Goal: Information Seeking & Learning: Learn about a topic

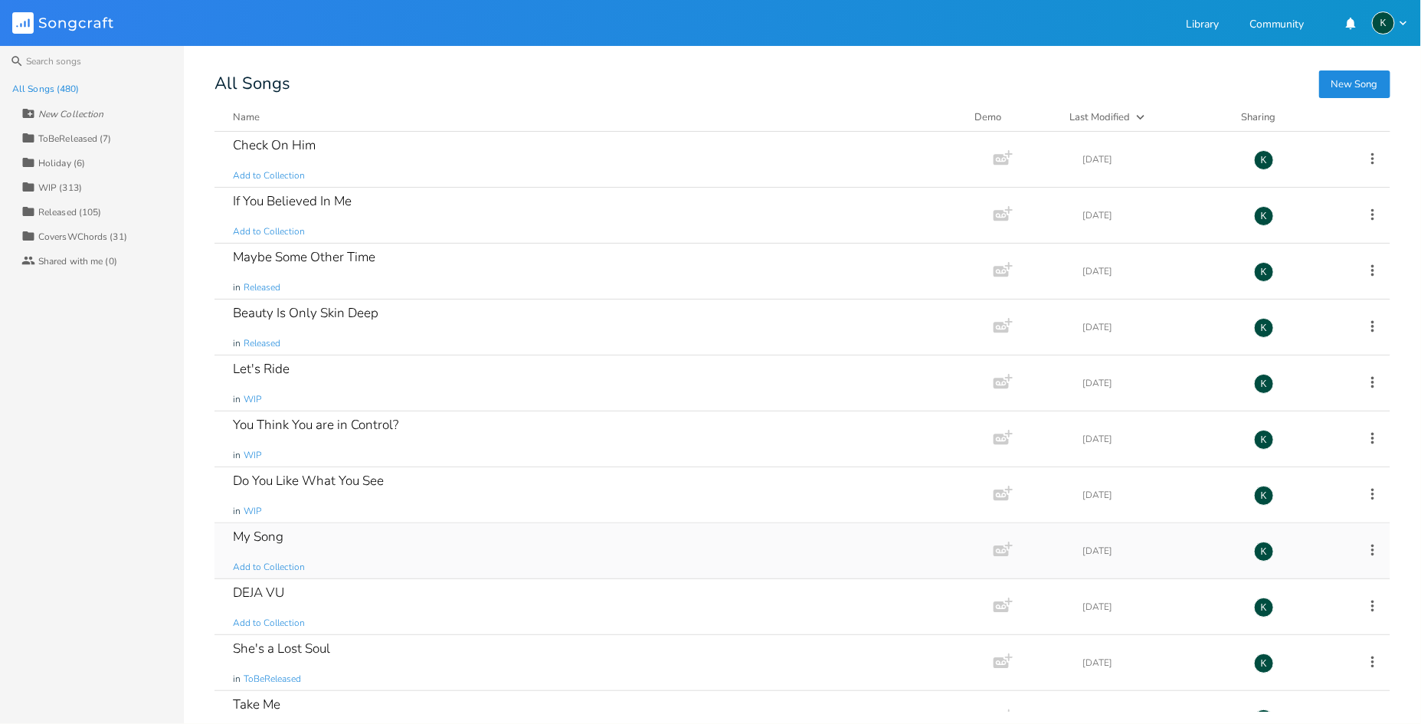
scroll to position [85, 0]
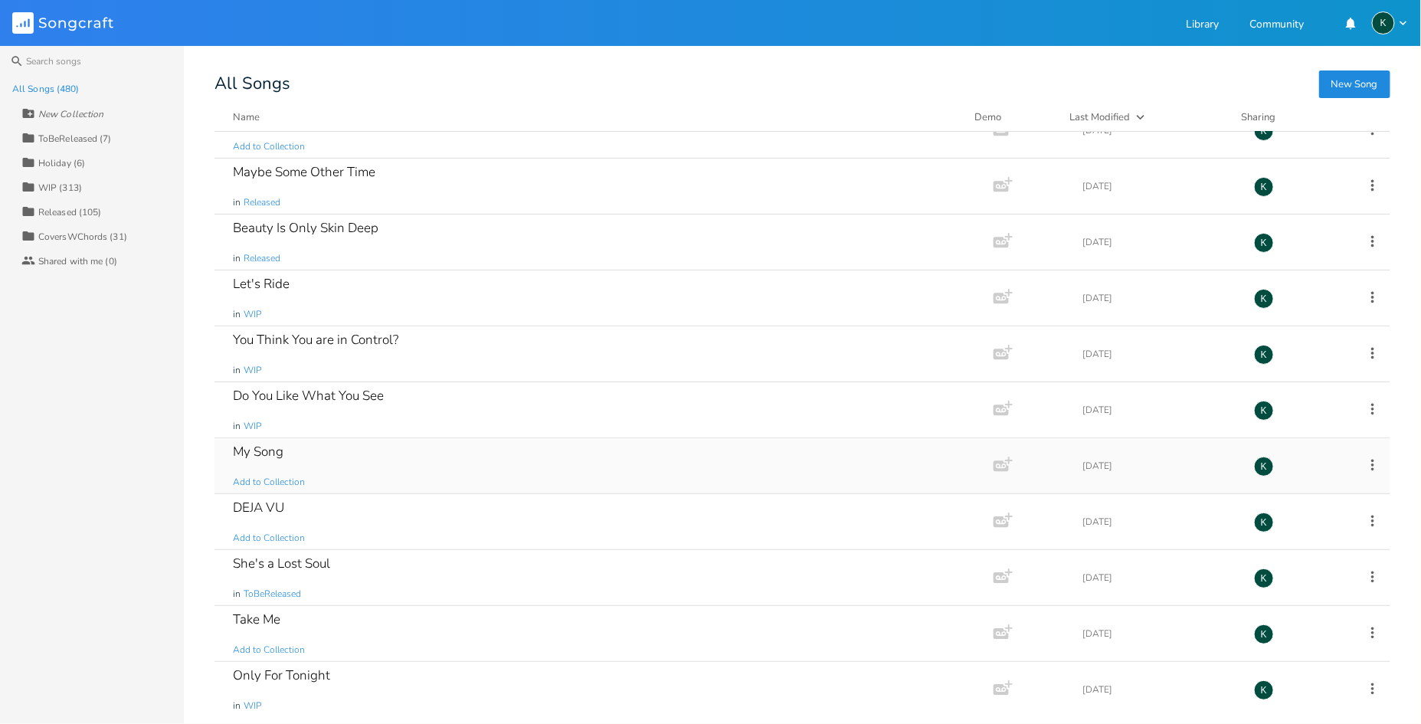
click at [257, 447] on div "My Song" at bounding box center [258, 451] width 51 height 13
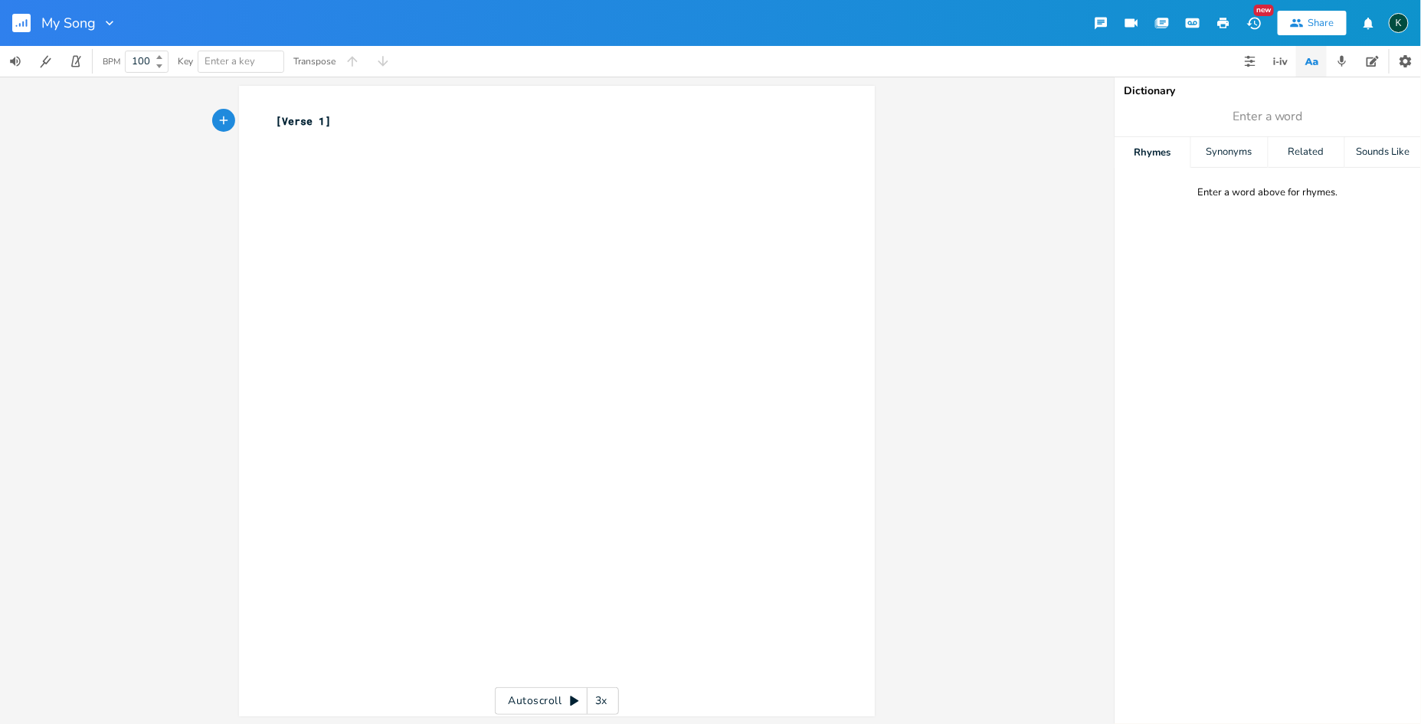
click at [19, 25] on icon "button" at bounding box center [20, 25] width 2 height 4
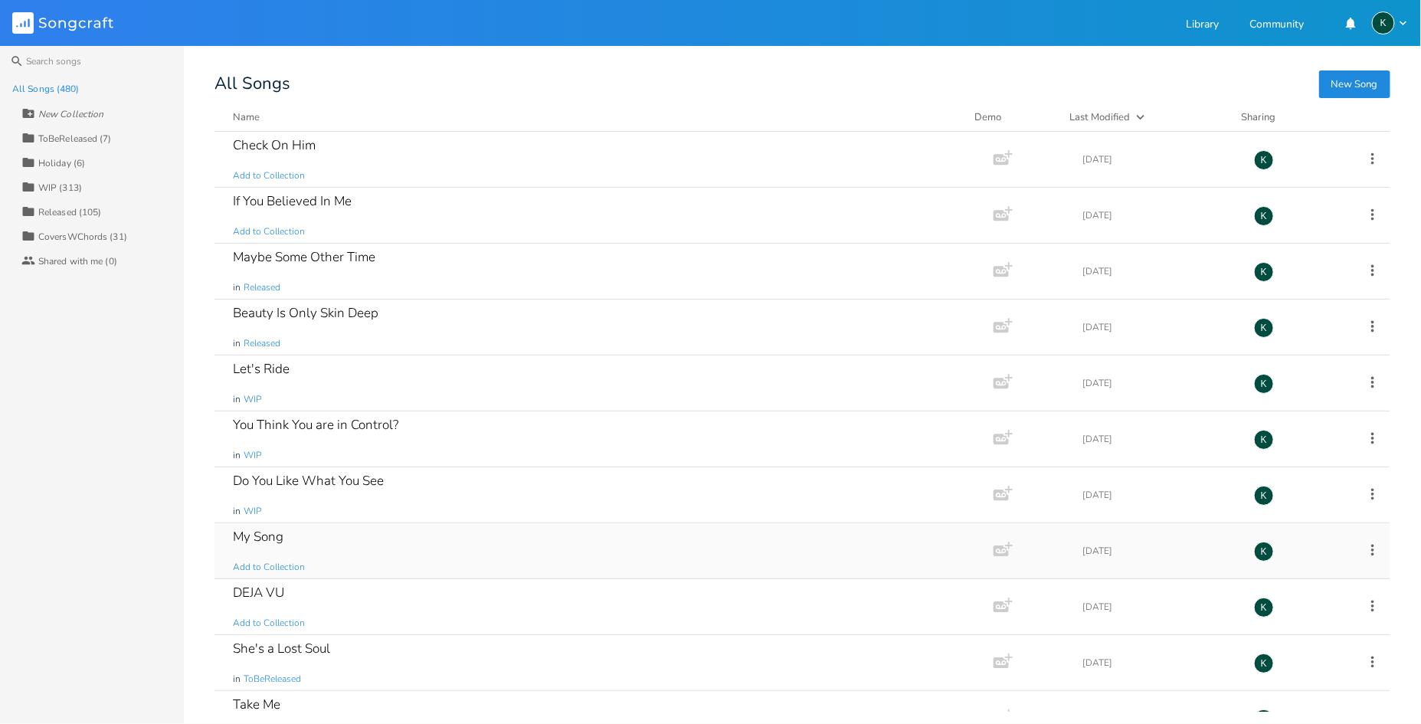
click at [1364, 553] on icon at bounding box center [1372, 550] width 17 height 17
click at [1268, 707] on span "[PERSON_NAME]" at bounding box center [1267, 704] width 41 height 11
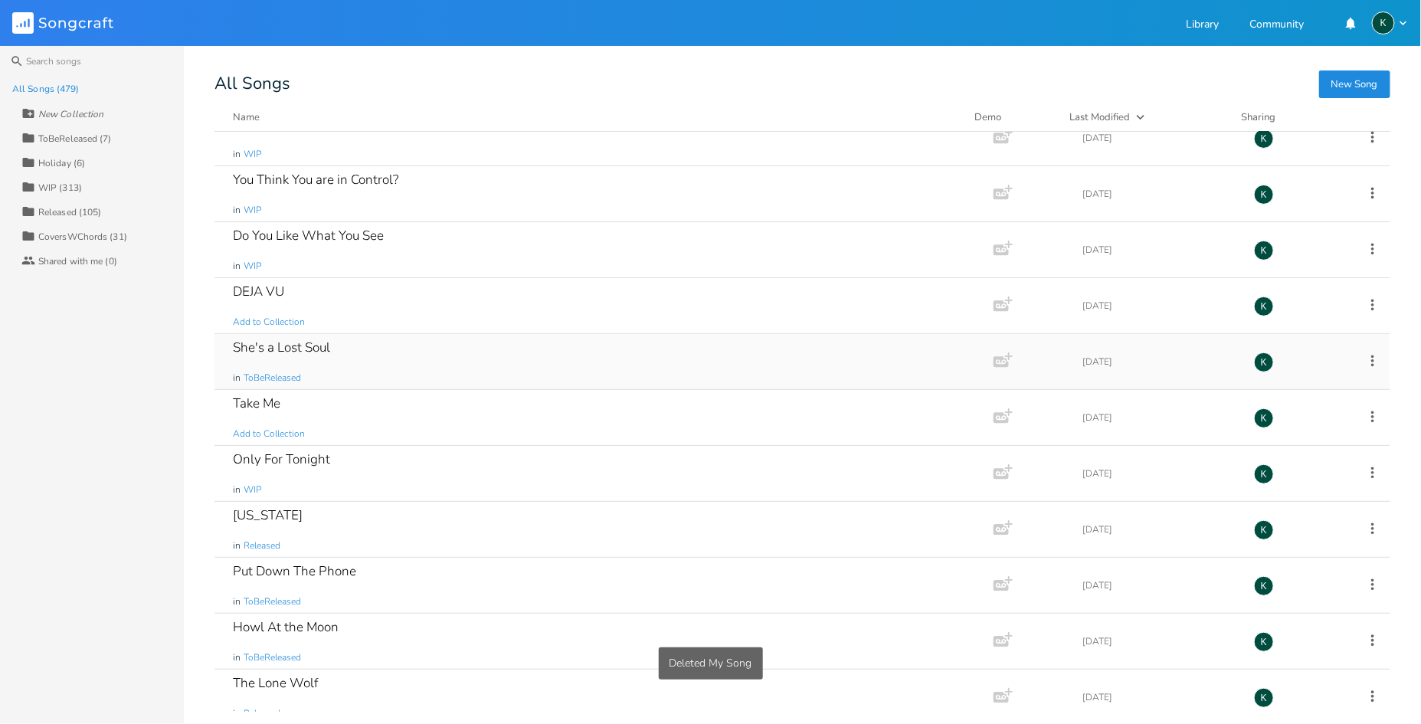
scroll to position [255, 0]
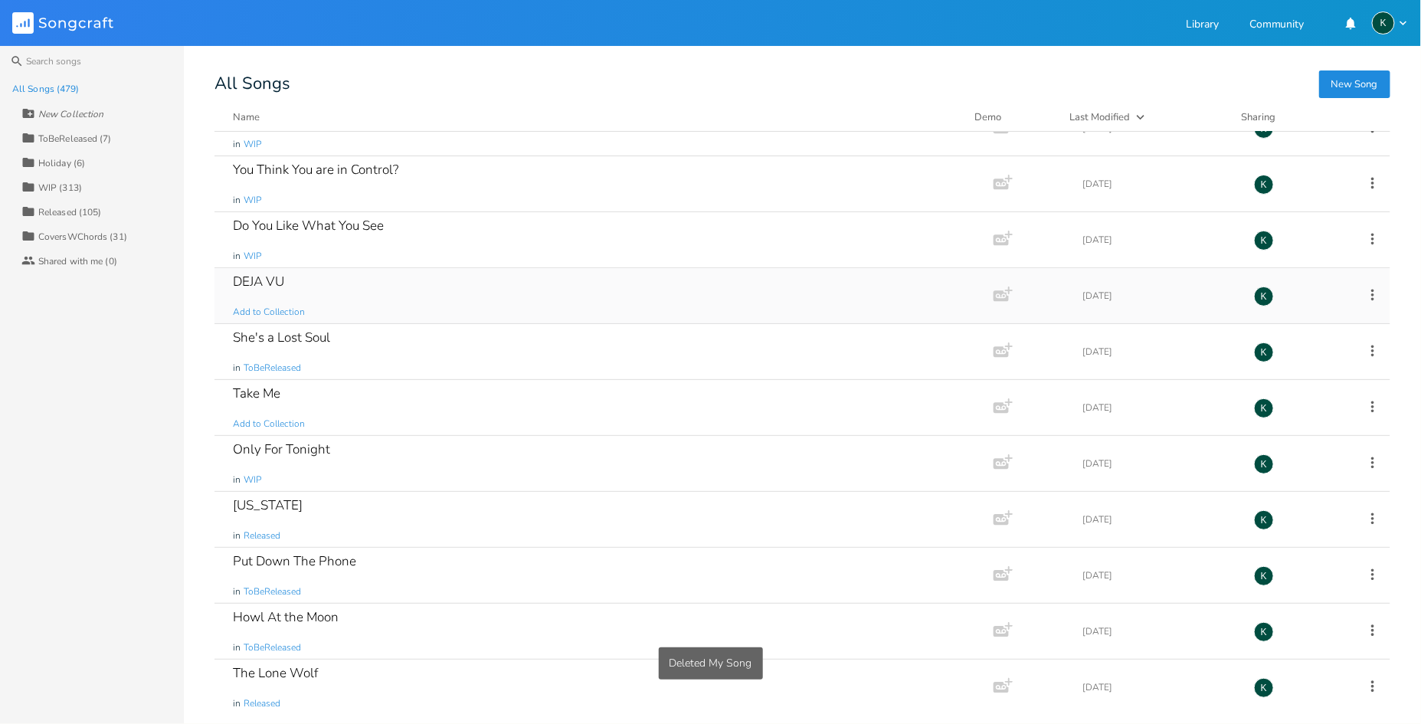
click at [258, 279] on div "DEJA VU" at bounding box center [258, 281] width 51 height 13
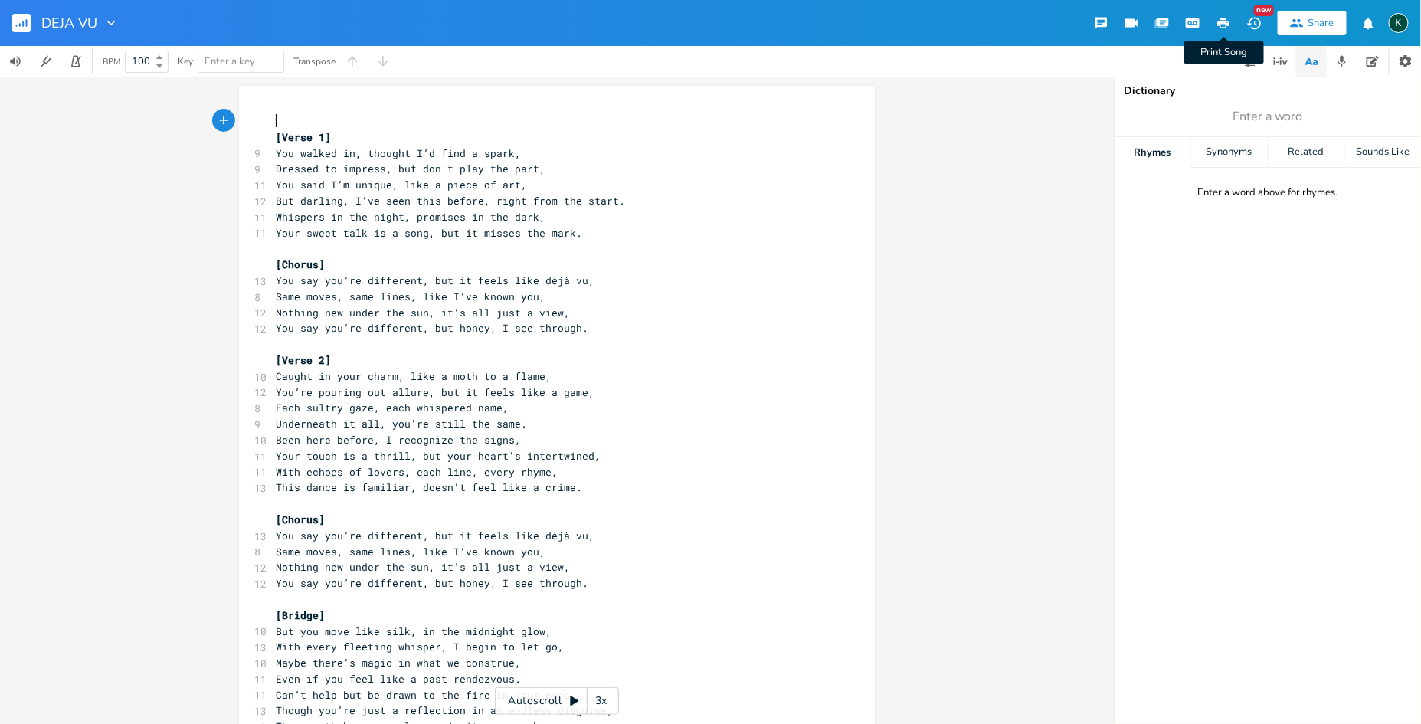
click at [1222, 24] on icon "button" at bounding box center [1223, 23] width 11 height 11
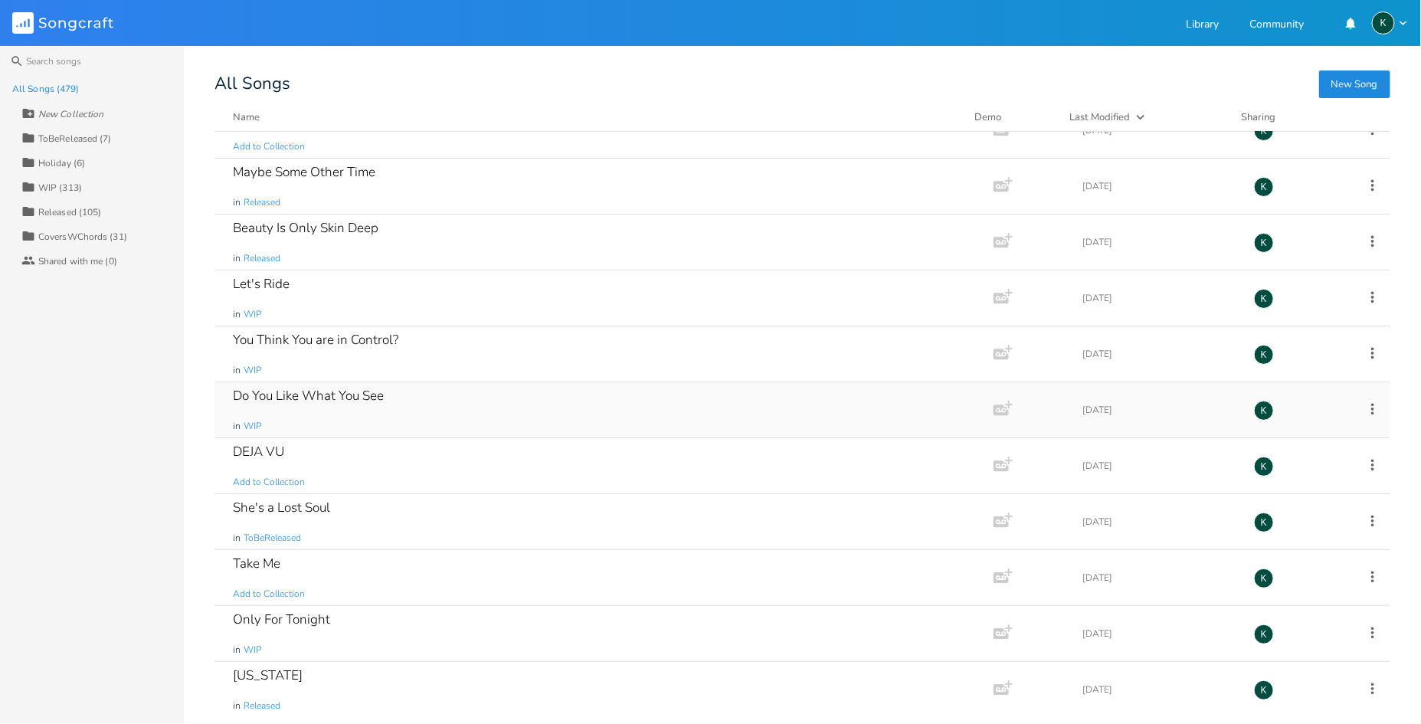
scroll to position [170, 0]
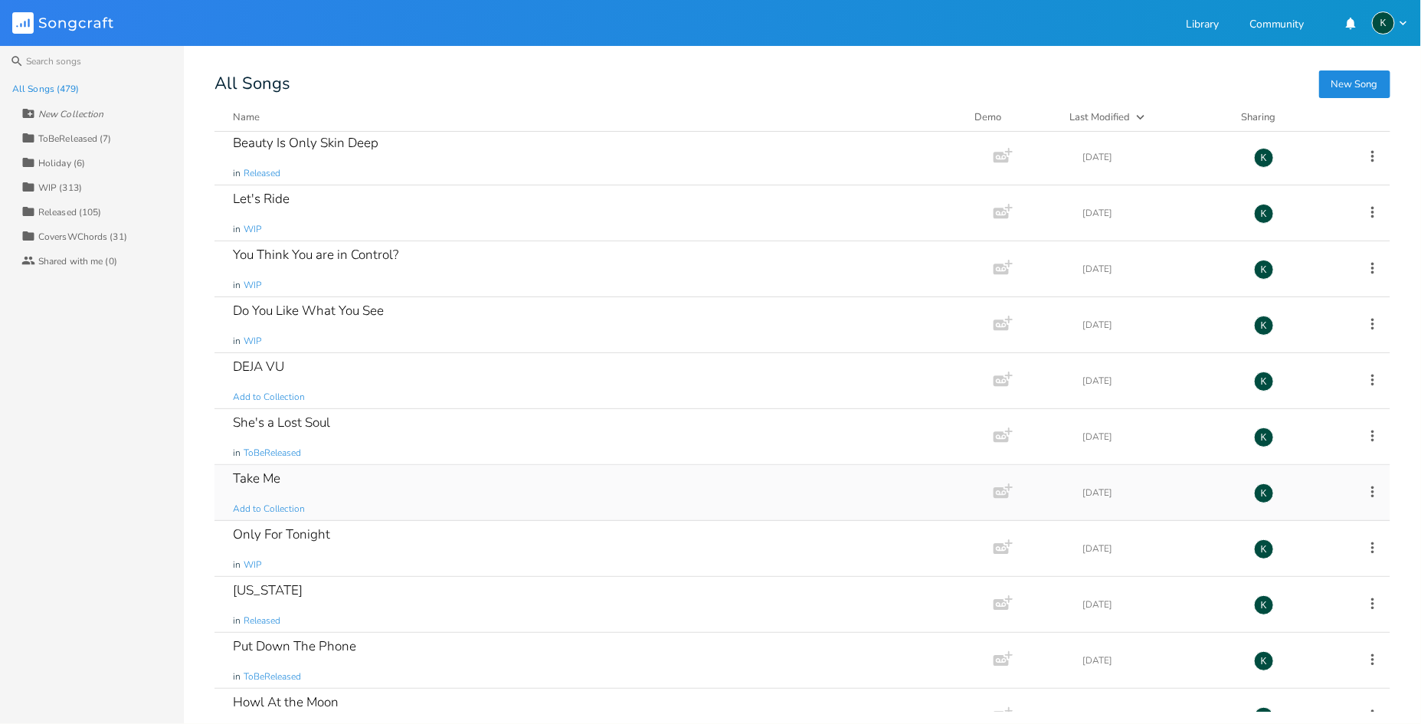
click at [261, 480] on div "Take Me" at bounding box center [256, 478] width 47 height 13
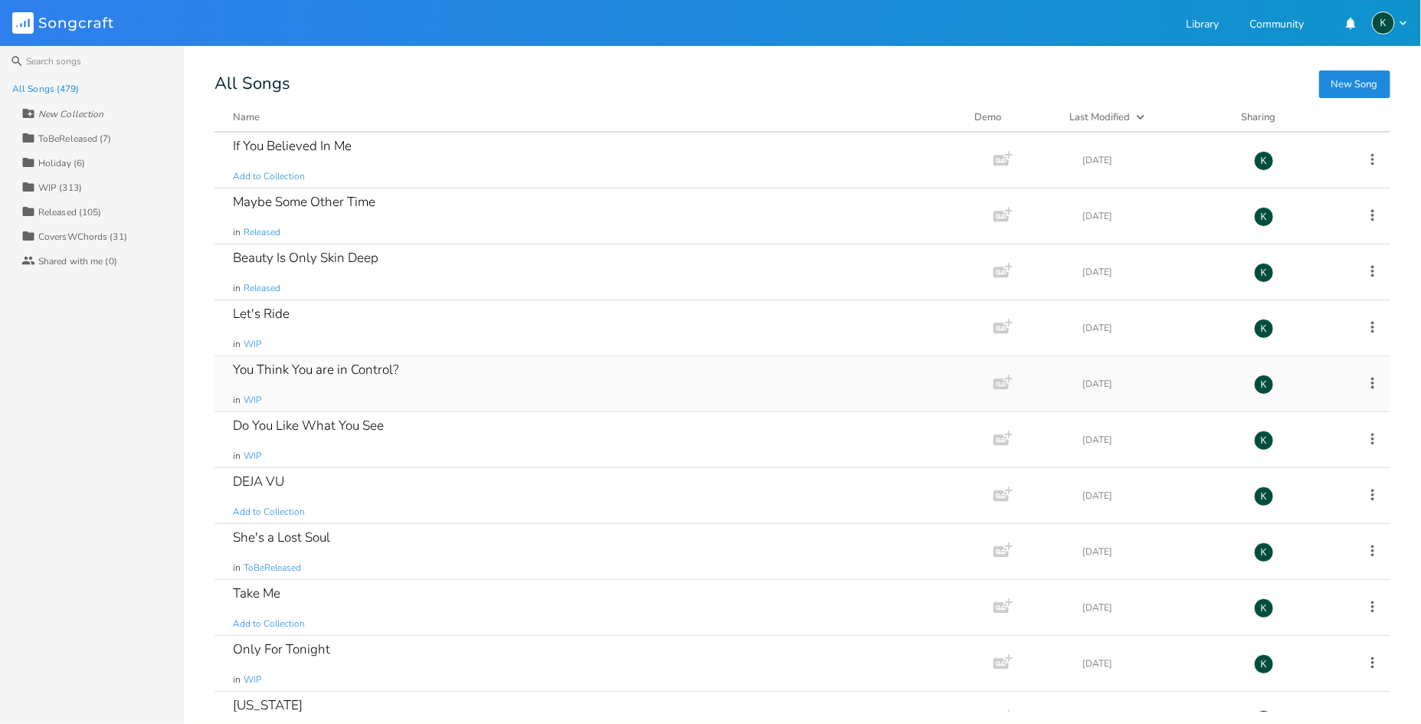
scroll to position [85, 0]
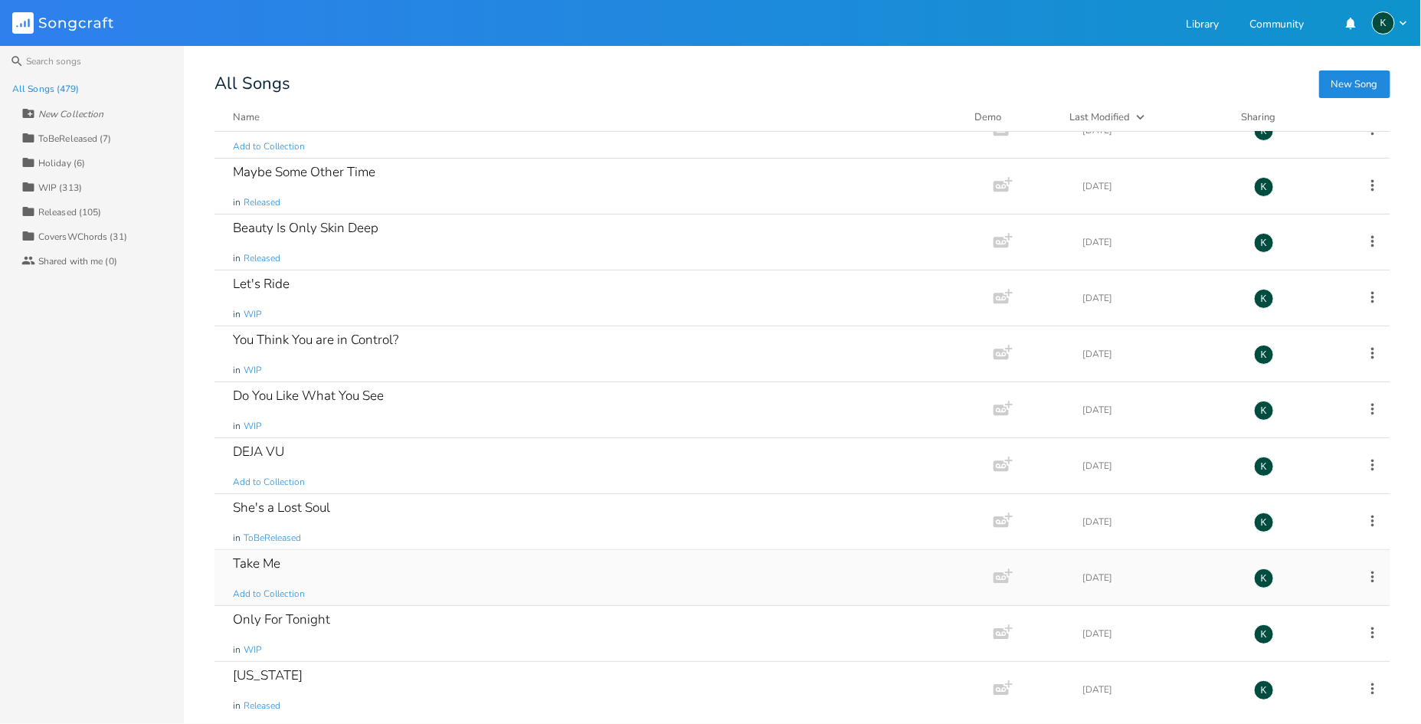
click at [254, 558] on div "Take Me" at bounding box center [256, 563] width 47 height 13
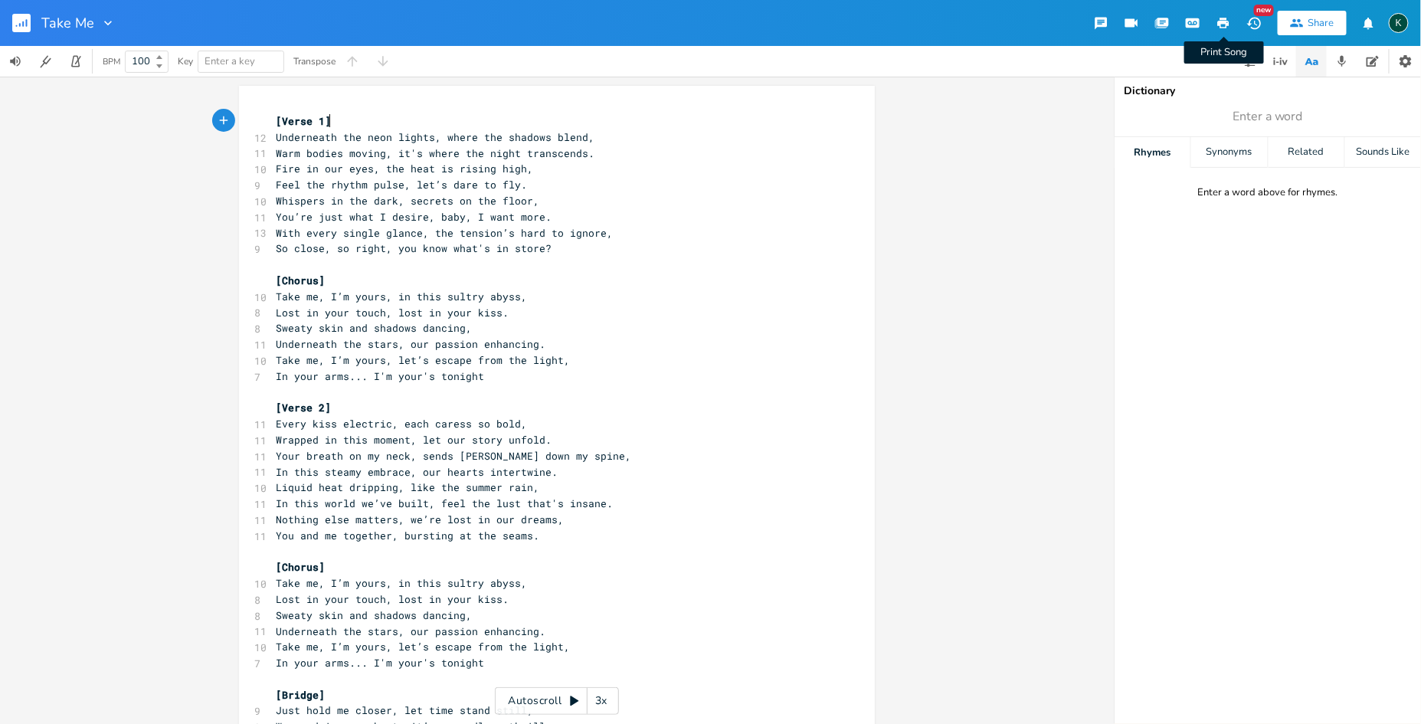
click at [1223, 24] on icon "button" at bounding box center [1223, 23] width 11 height 11
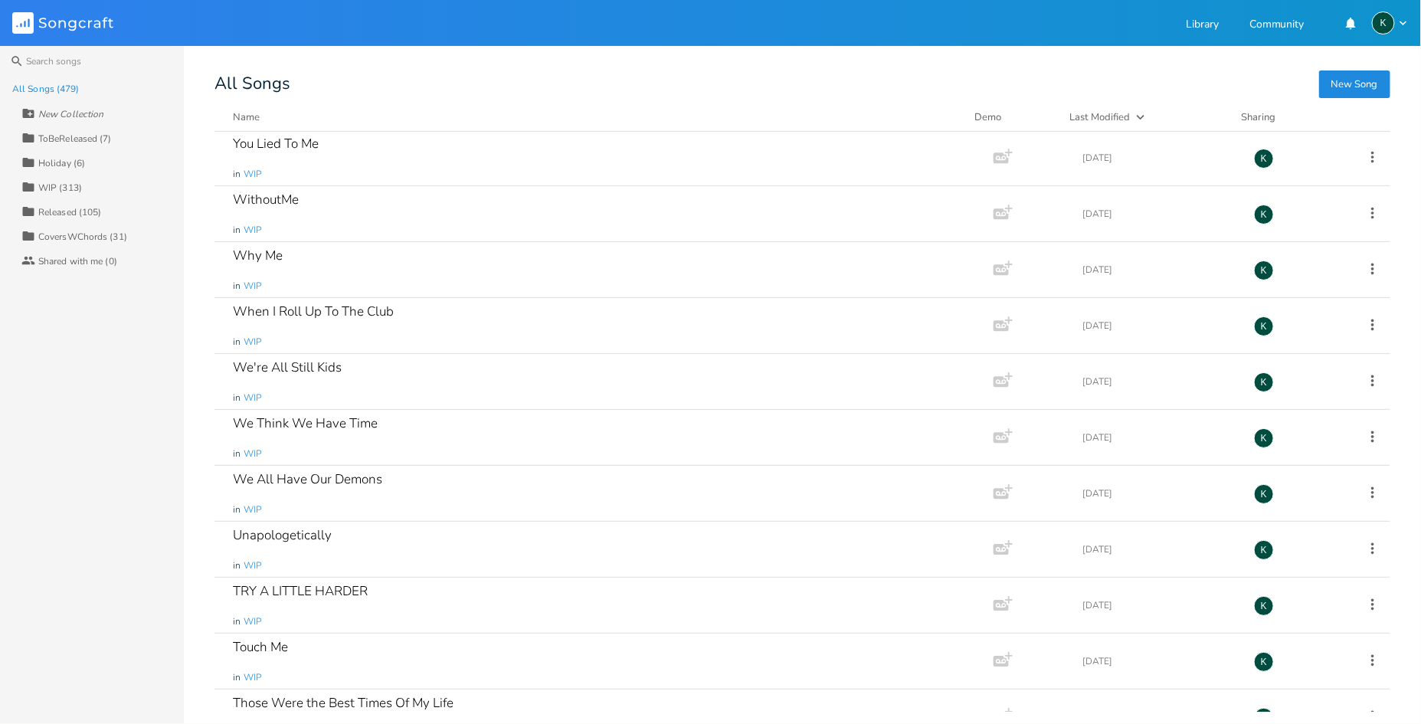
scroll to position [18055, 0]
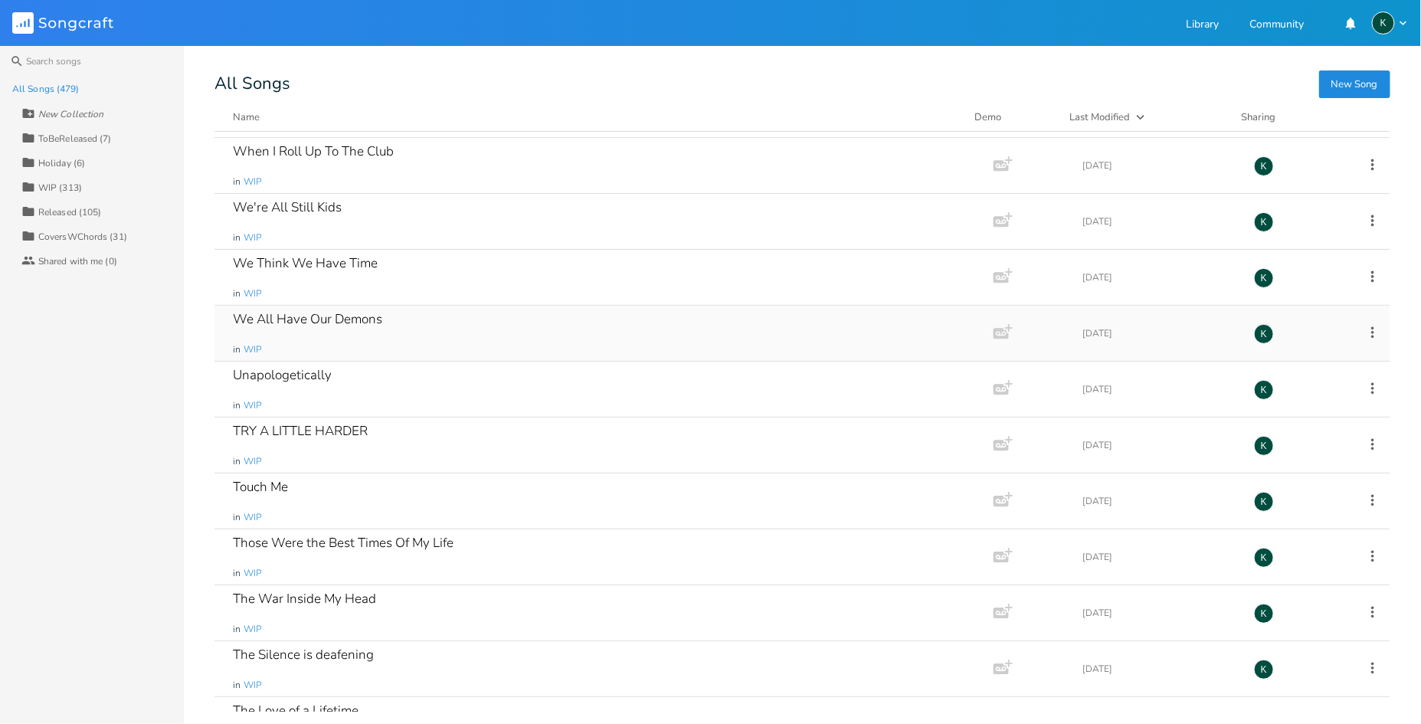
click at [281, 326] on div "We All Have Our Demons" at bounding box center [307, 319] width 149 height 13
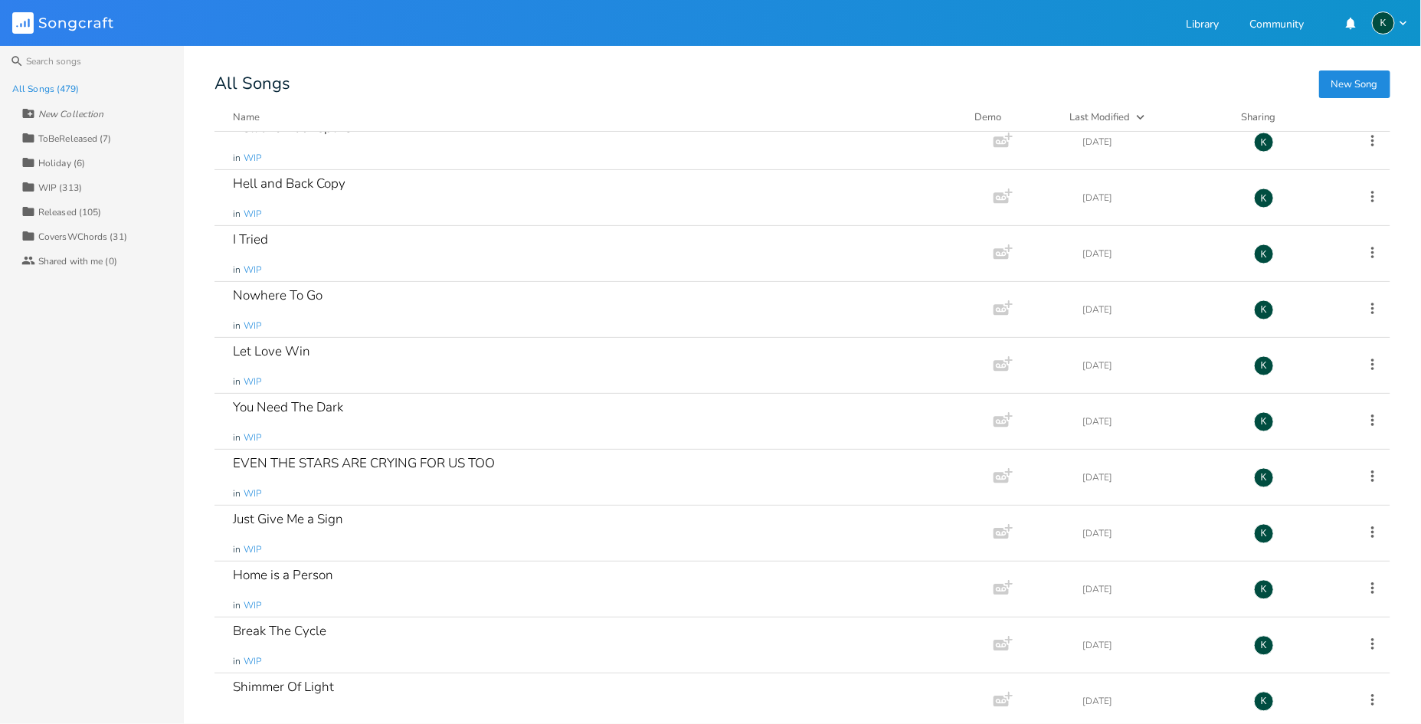
scroll to position [21606, 0]
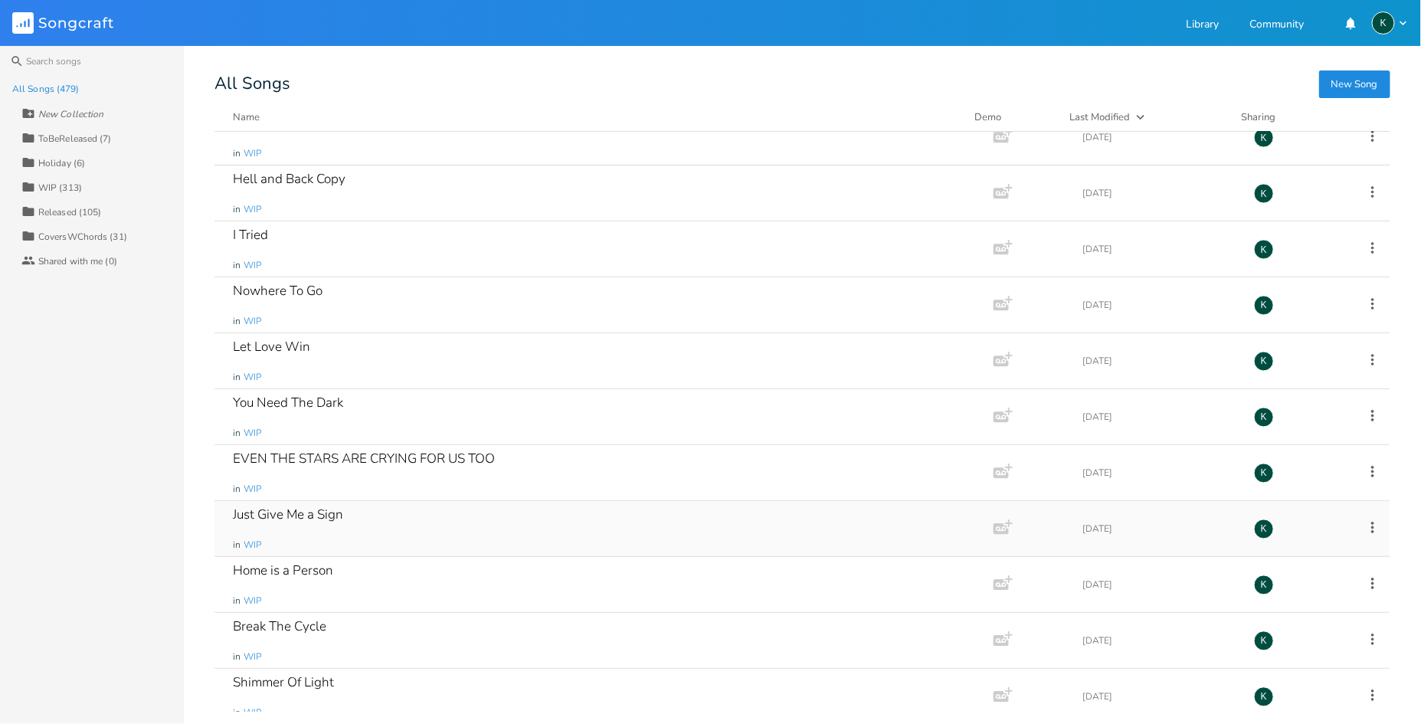
click at [327, 521] on div "Just Give Me a Sign" at bounding box center [288, 514] width 110 height 13
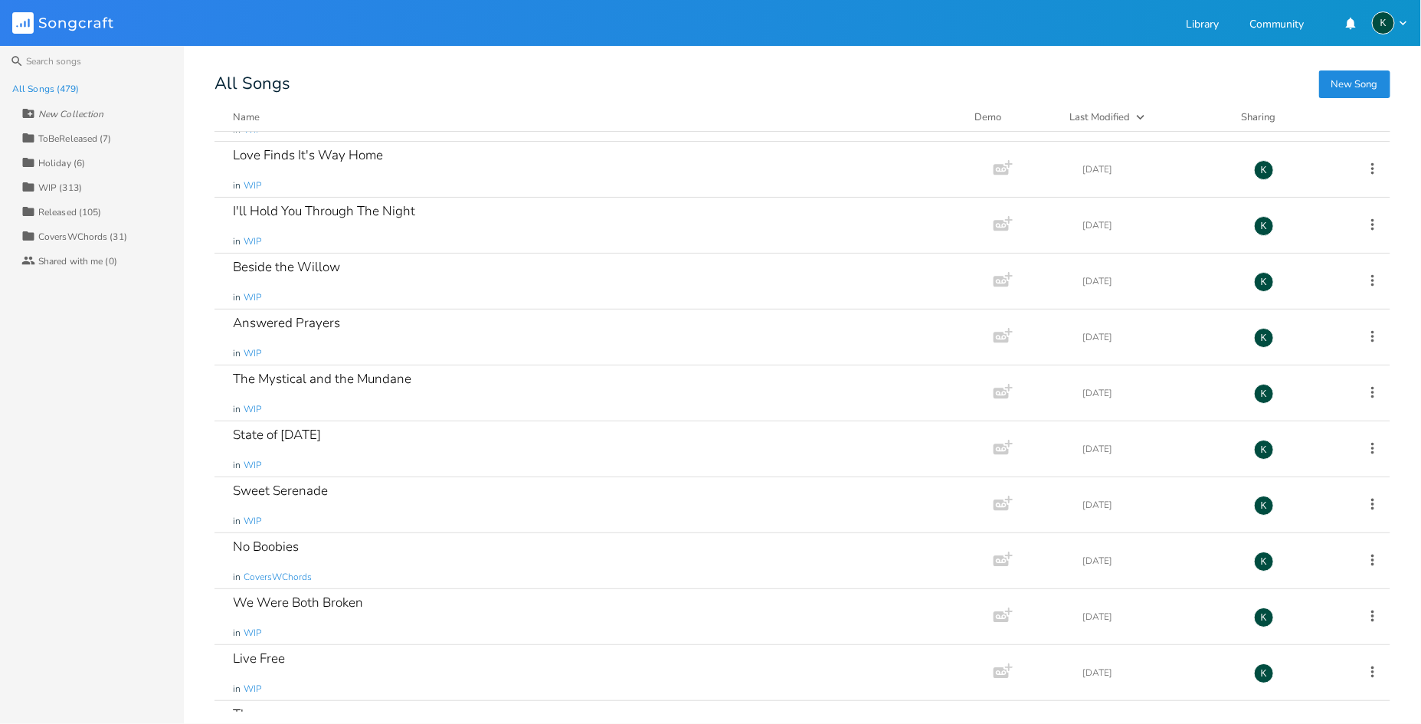
scroll to position [22876, 0]
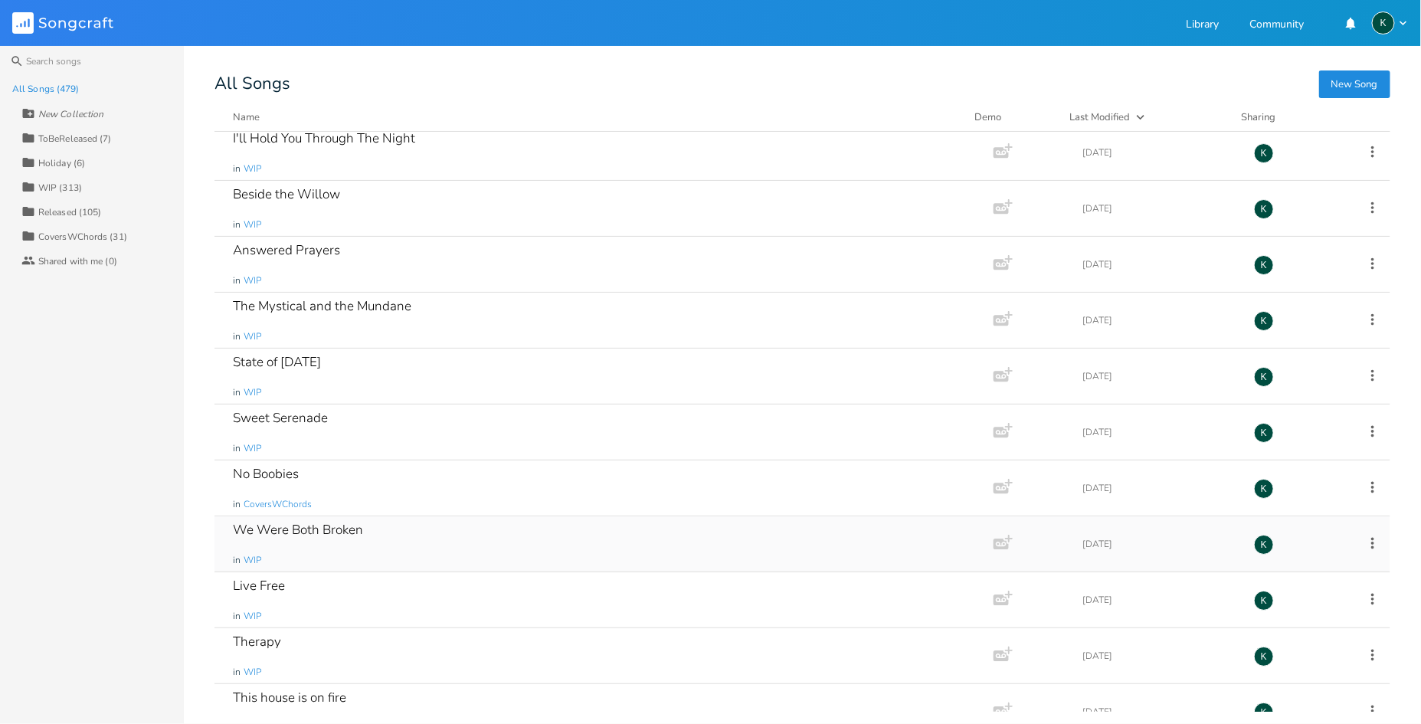
click at [331, 536] on div "We Were Both Broken" at bounding box center [298, 529] width 130 height 13
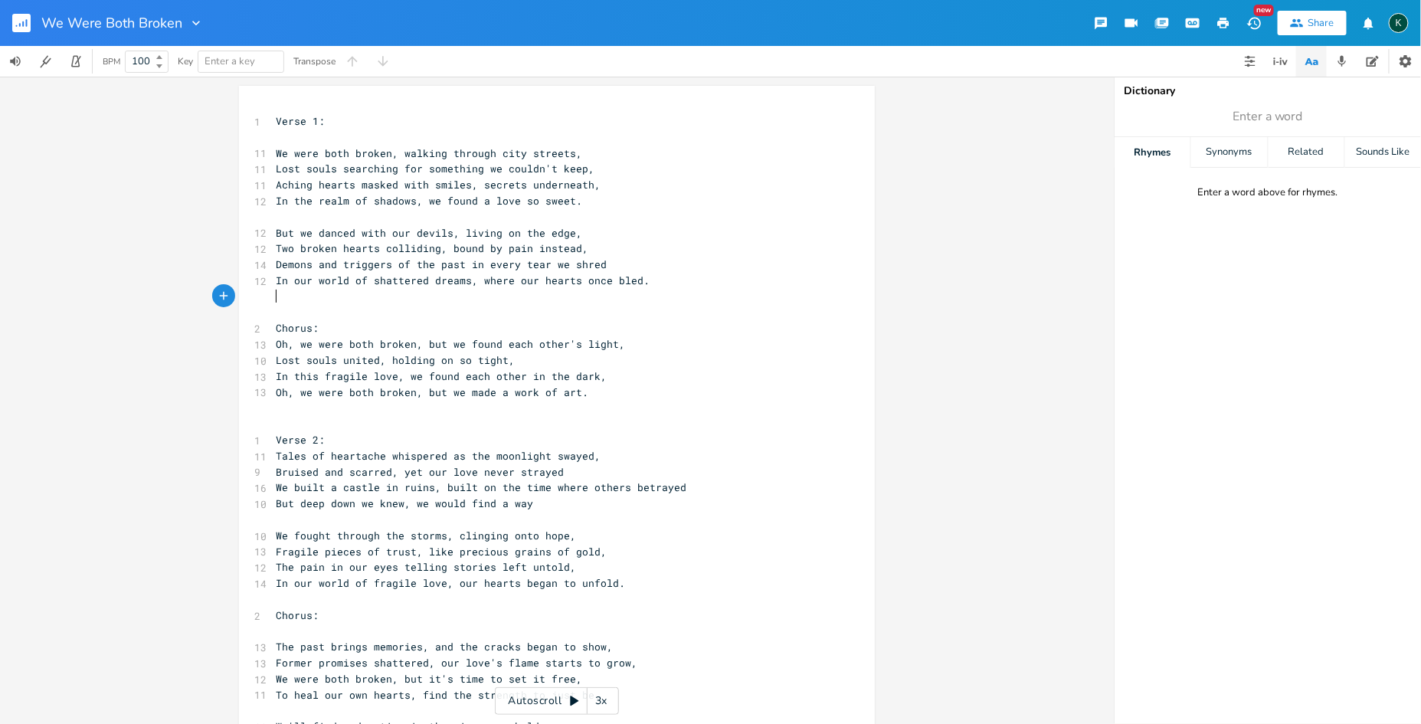
click at [284, 305] on pre "​" at bounding box center [549, 313] width 553 height 16
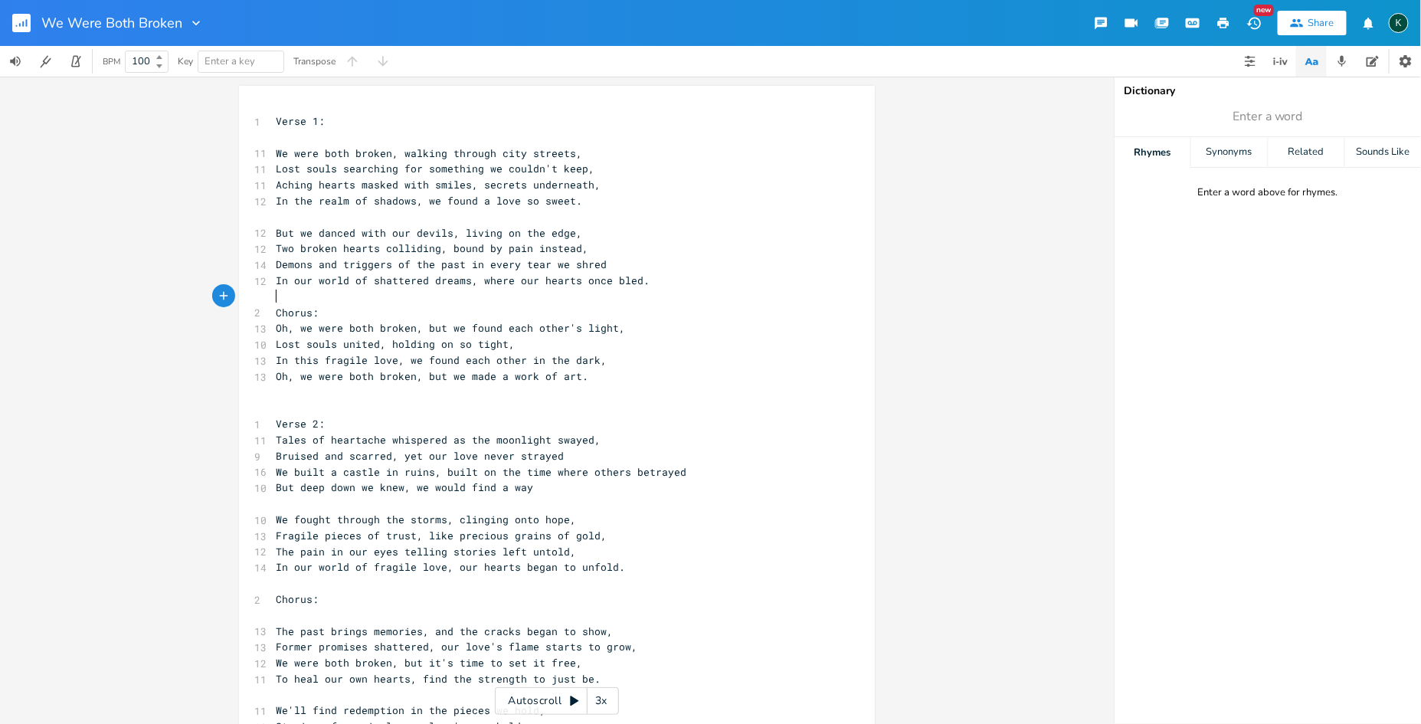
click at [282, 401] on pre "​" at bounding box center [549, 408] width 553 height 16
click at [281, 393] on pre "​" at bounding box center [549, 393] width 553 height 16
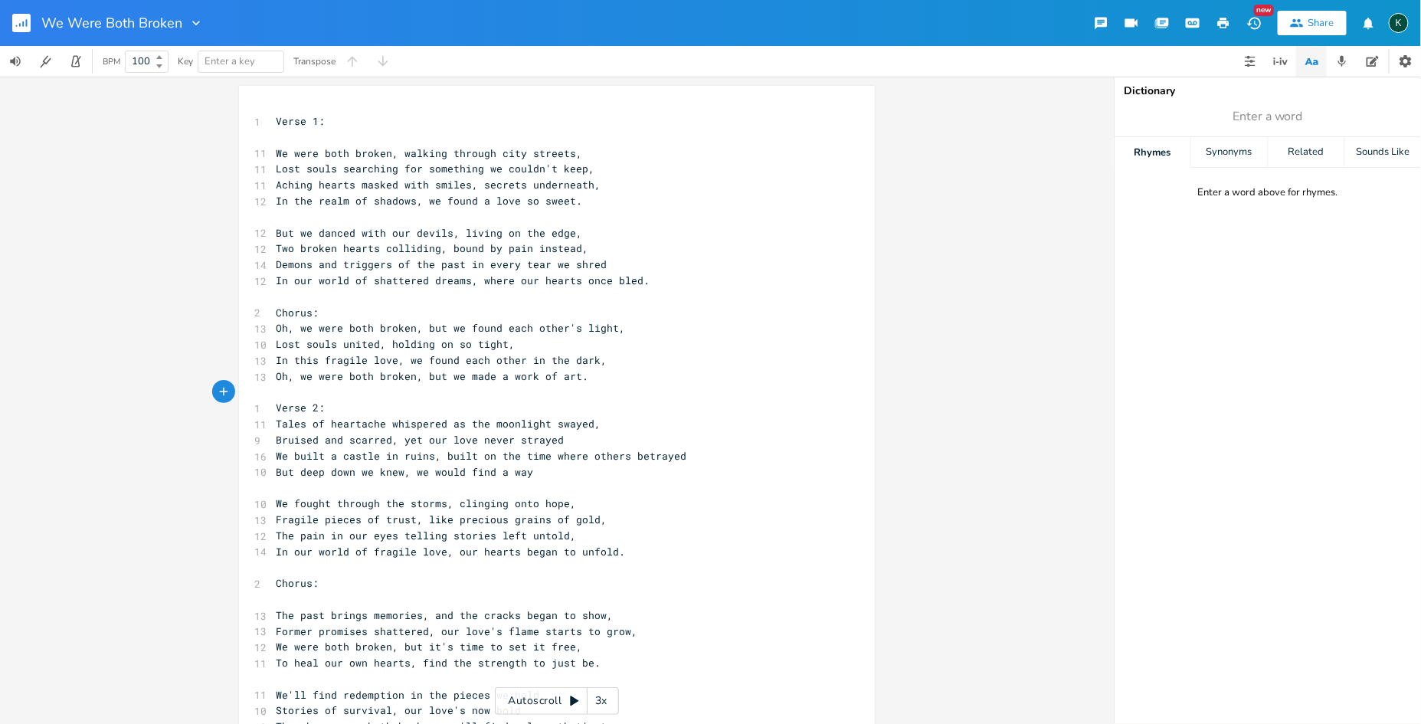
click at [281, 595] on pre "​" at bounding box center [549, 599] width 553 height 16
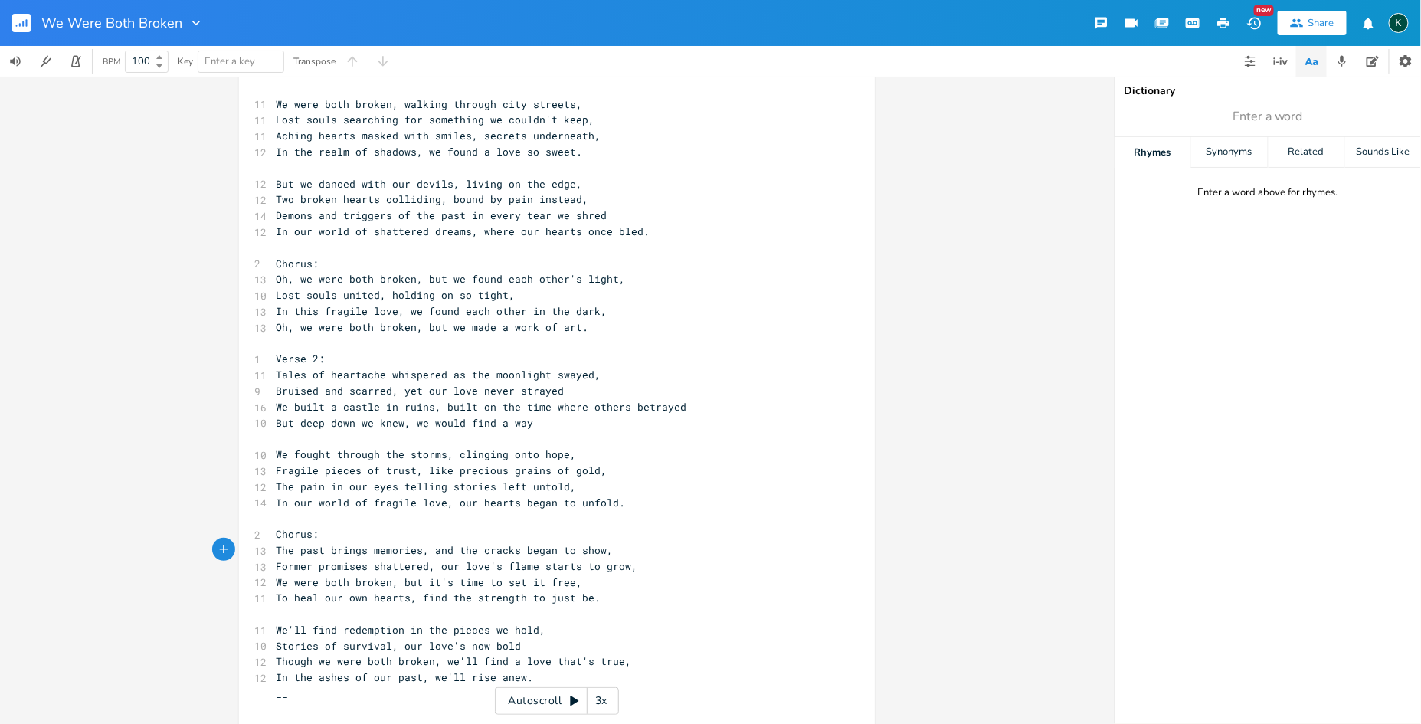
scroll to position [73, 0]
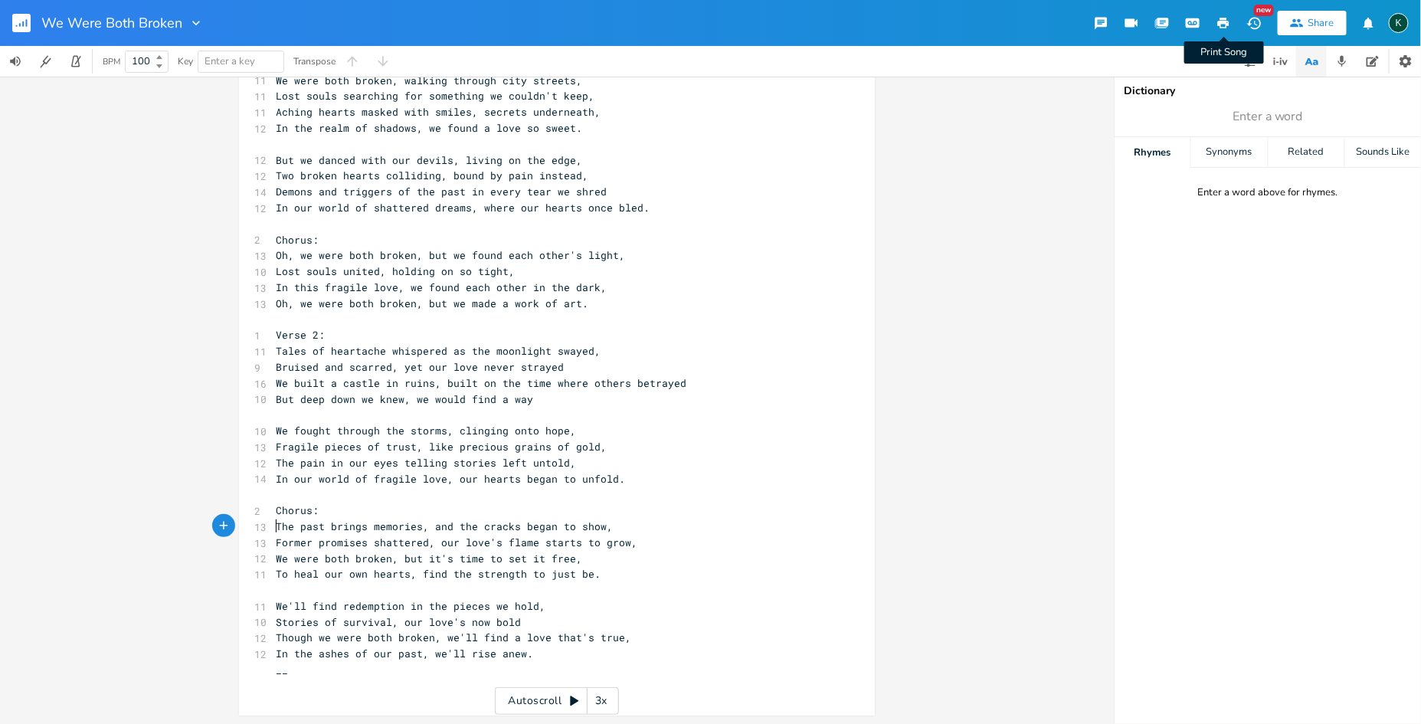
click at [1219, 21] on icon "button" at bounding box center [1223, 23] width 11 height 11
